Goal: Task Accomplishment & Management: Manage account settings

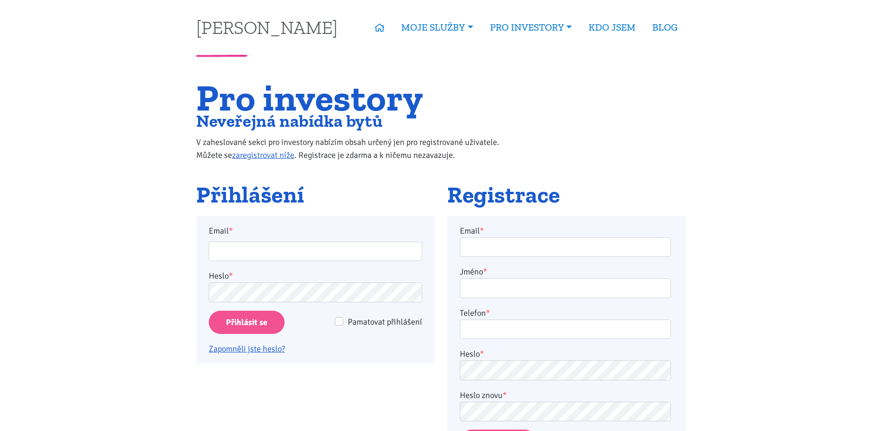
type input "jarek.palka@post.cz"
click at [209, 311] on input "Přihlásit se" at bounding box center [247, 323] width 76 height 24
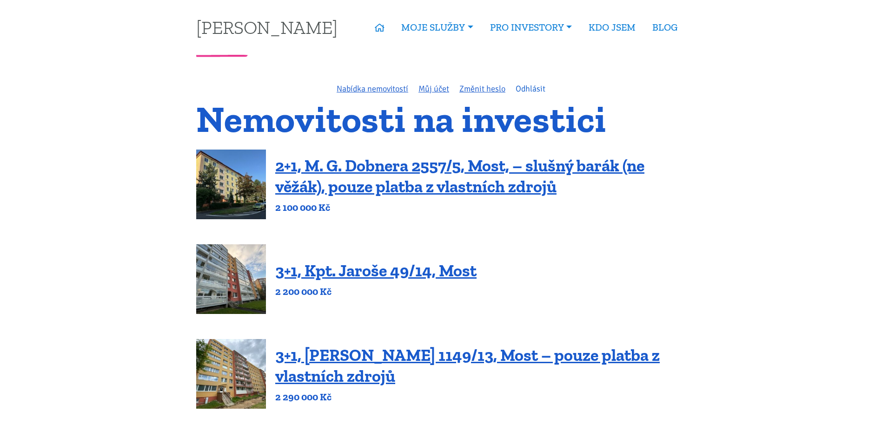
click at [523, 93] on link "Odhlásit" at bounding box center [530, 89] width 30 height 10
